Goal: Task Accomplishment & Management: Manage account settings

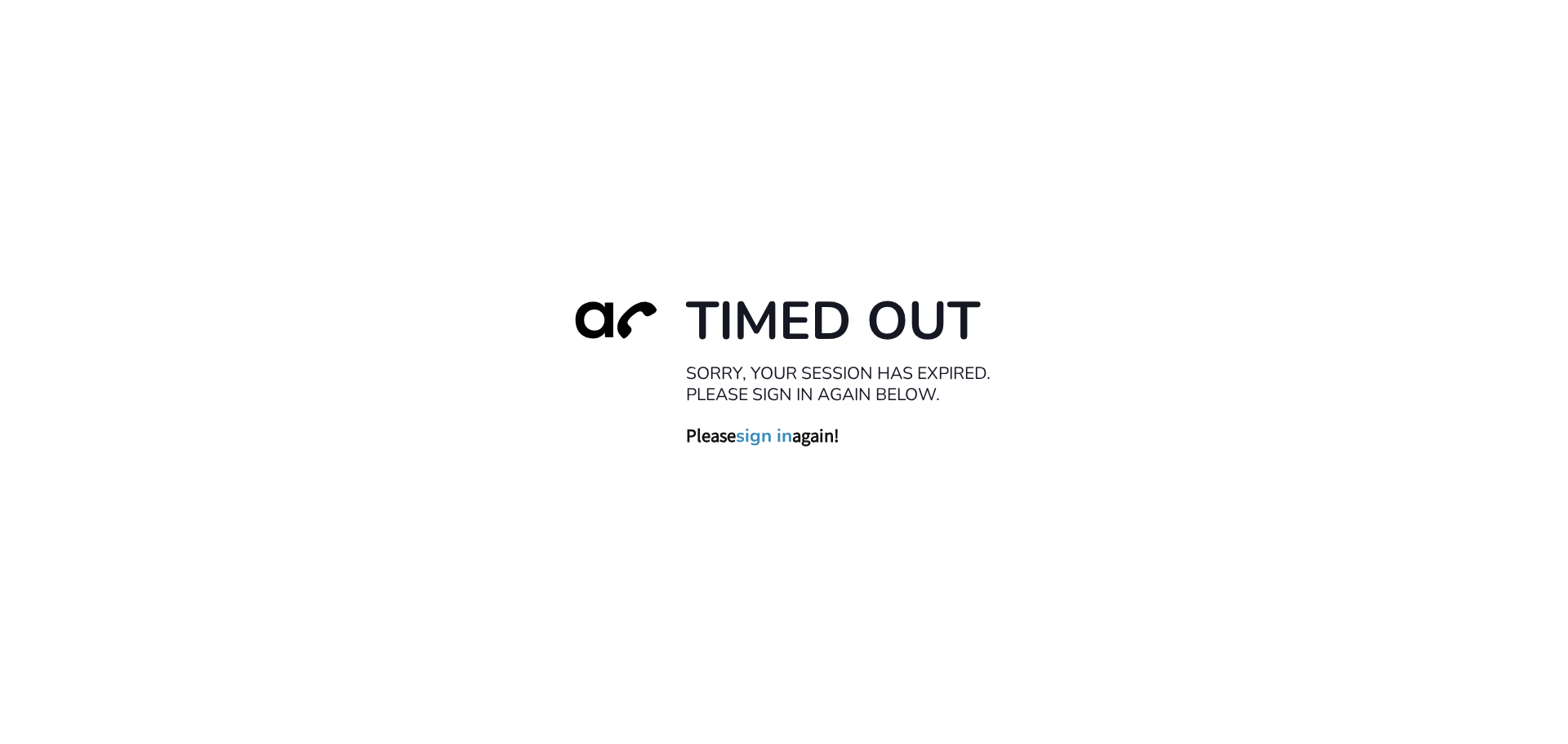
click at [757, 436] on link "sign in" at bounding box center [764, 436] width 56 height 23
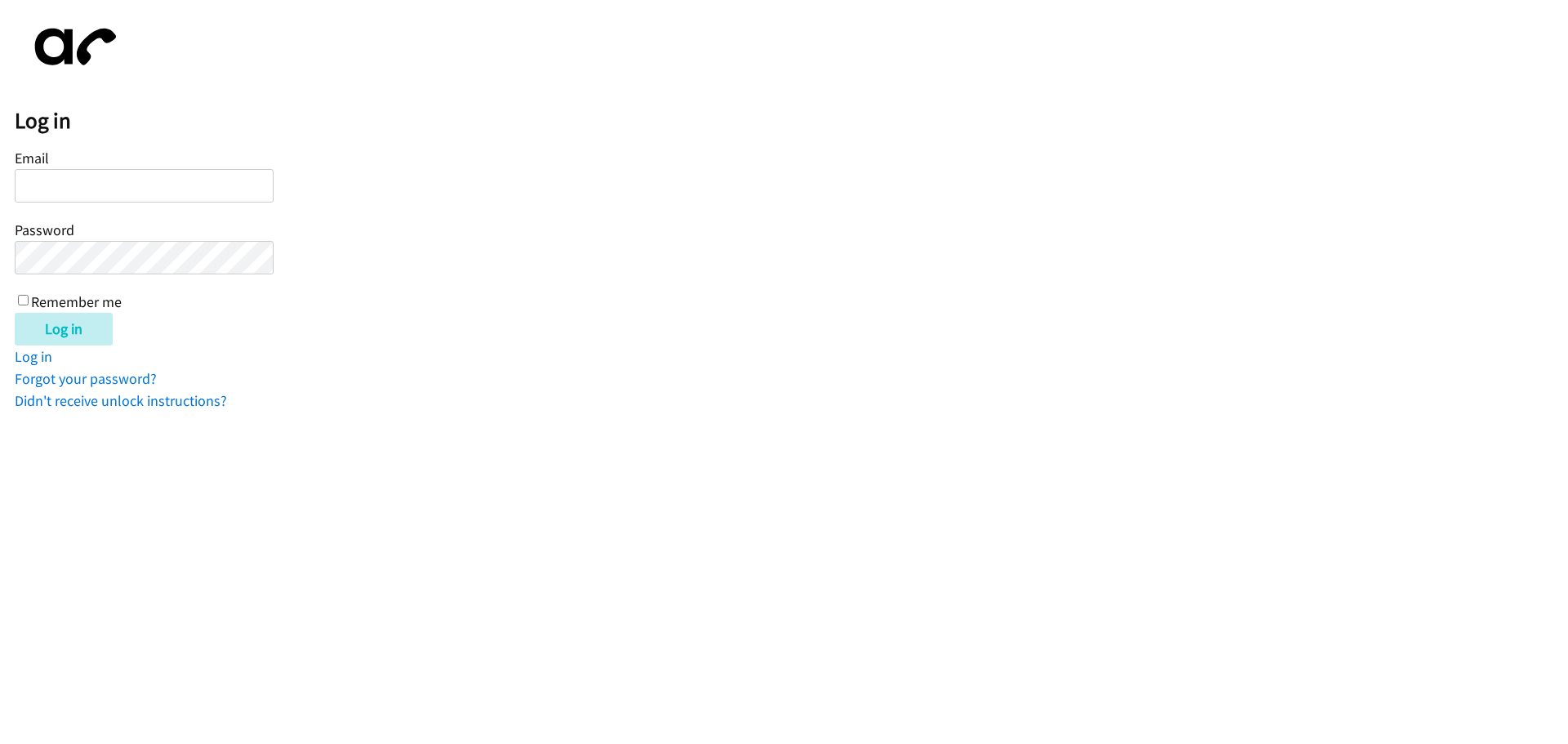
click at [85, 186] on input "Email" at bounding box center [144, 186] width 259 height 34
type input "[EMAIL_ADDRESS][DOMAIN_NAME]"
click at [19, 298] on input "Remember me" at bounding box center [23, 300] width 11 height 11
checkbox input "true"
click at [75, 328] on input "Log in" at bounding box center [64, 330] width 98 height 33
